Goal: Task Accomplishment & Management: Use online tool/utility

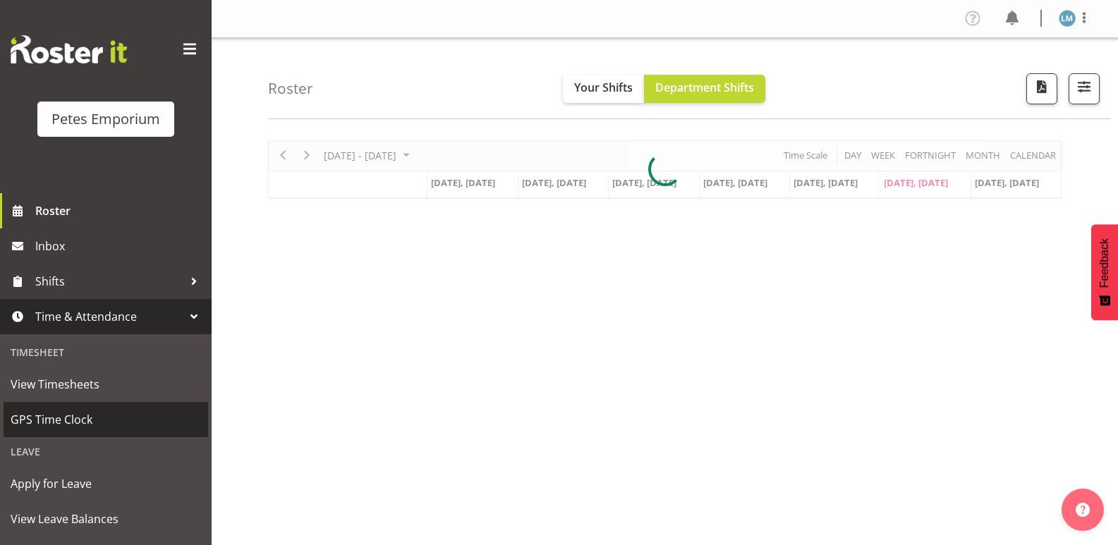
click at [89, 416] on span "GPS Time Clock" at bounding box center [106, 419] width 190 height 21
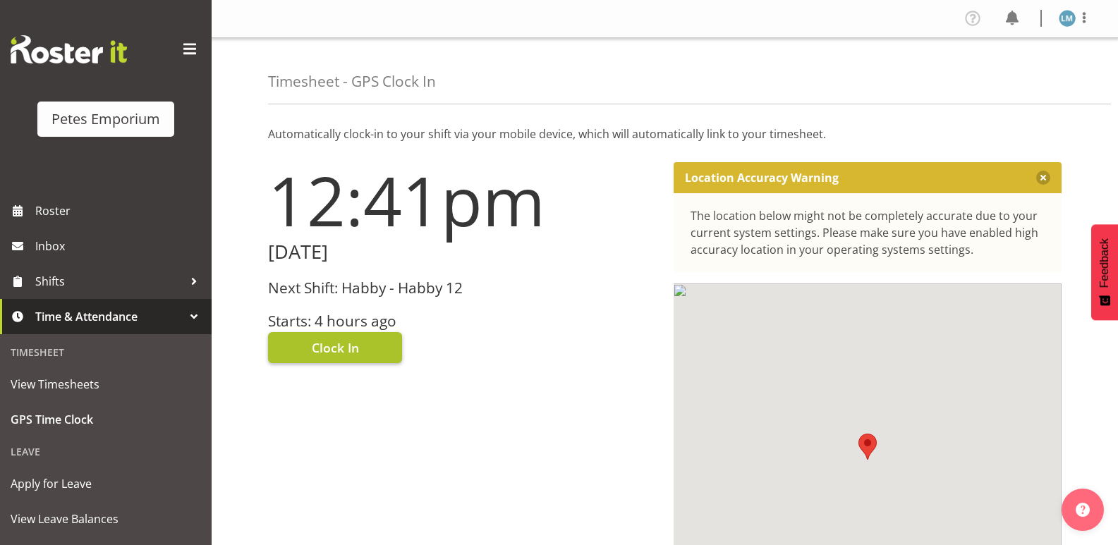
click at [339, 339] on span "Clock In" at bounding box center [335, 347] width 47 height 18
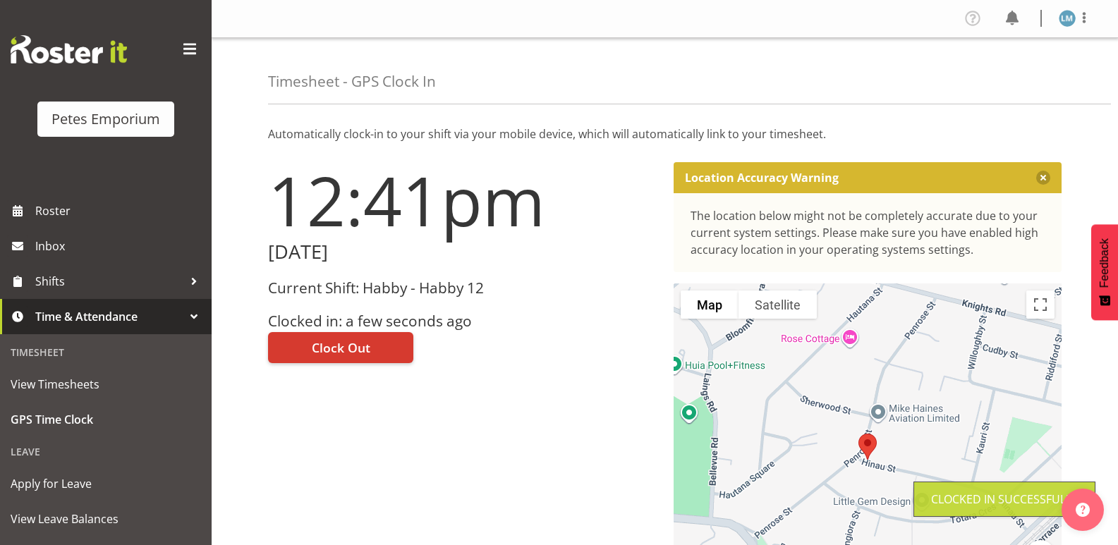
click at [1061, 16] on img at bounding box center [1066, 18] width 17 height 17
click at [1011, 68] on link "Log Out" at bounding box center [1024, 73] width 135 height 25
